Goal: Navigation & Orientation: Find specific page/section

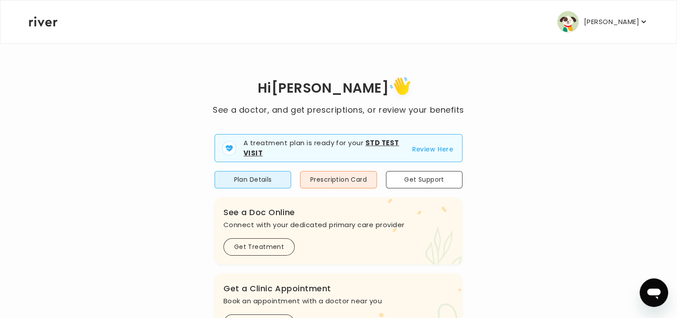
click at [429, 152] on button "Review Here" at bounding box center [432, 149] width 41 height 11
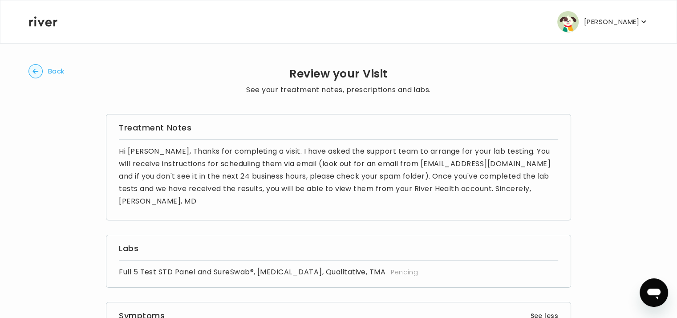
click at [38, 72] on circle "button" at bounding box center [36, 72] width 14 height 14
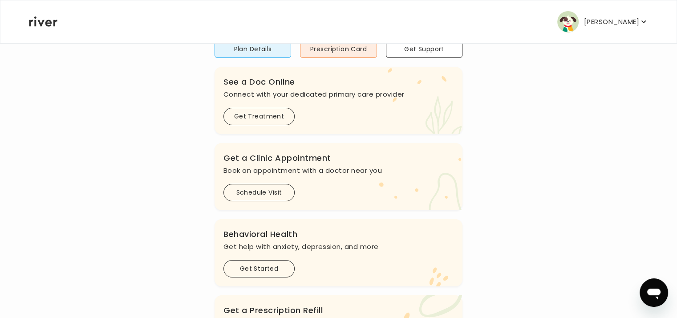
scroll to position [45, 0]
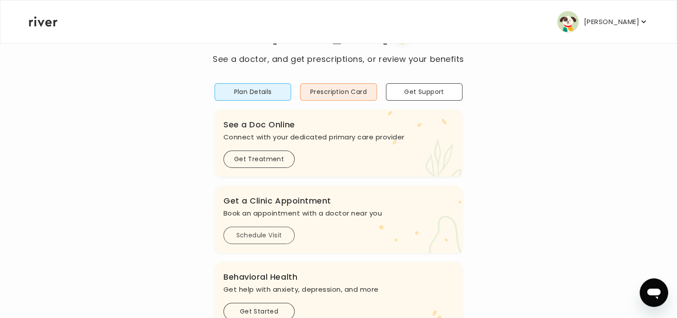
click at [267, 235] on button "Schedule Visit" at bounding box center [258, 235] width 71 height 17
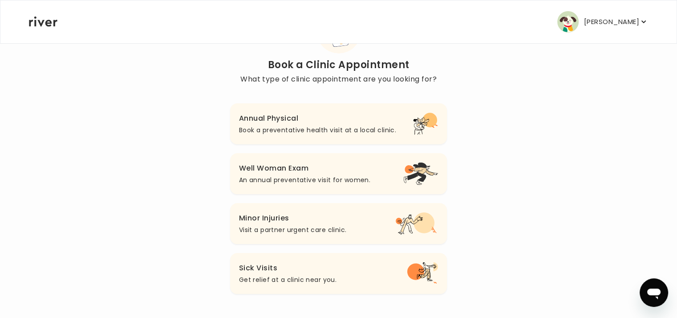
scroll to position [134, 0]
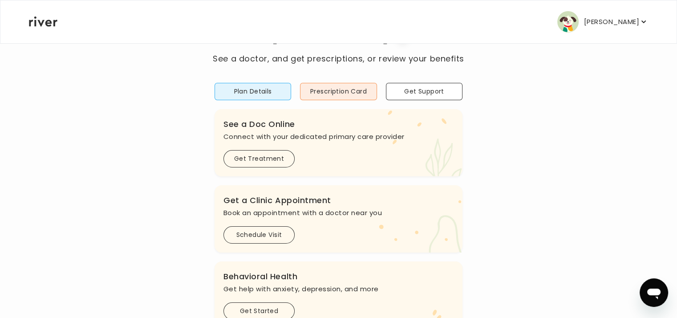
scroll to position [45, 0]
click at [642, 24] on icon "button" at bounding box center [643, 21] width 9 height 9
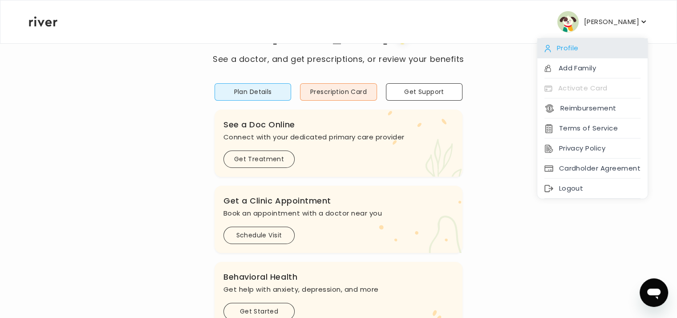
click at [581, 52] on div "Profile" at bounding box center [592, 48] width 110 height 20
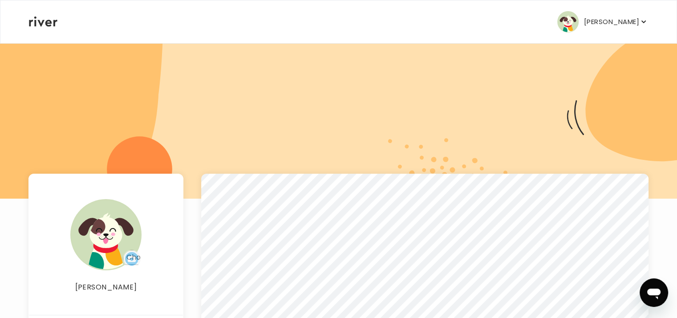
click at [630, 21] on p "[PERSON_NAME]" at bounding box center [611, 22] width 55 height 12
